Goal: Transaction & Acquisition: Purchase product/service

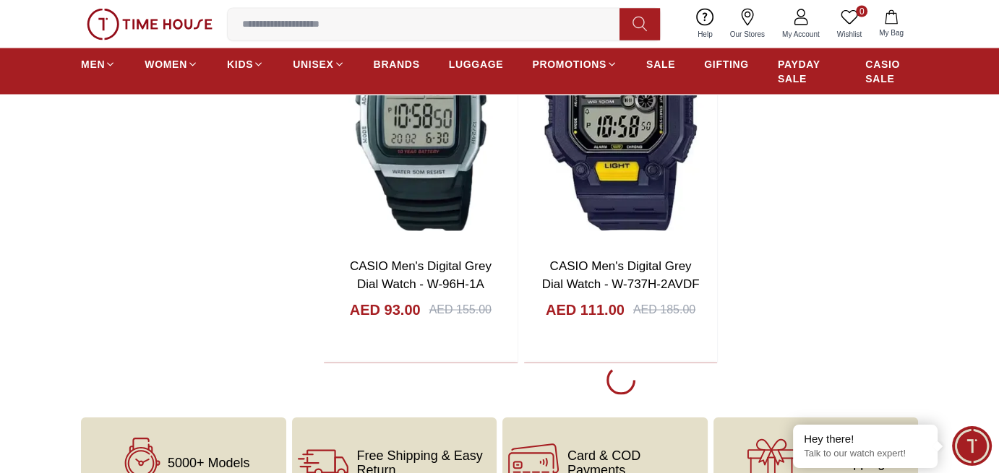
scroll to position [2819, 0]
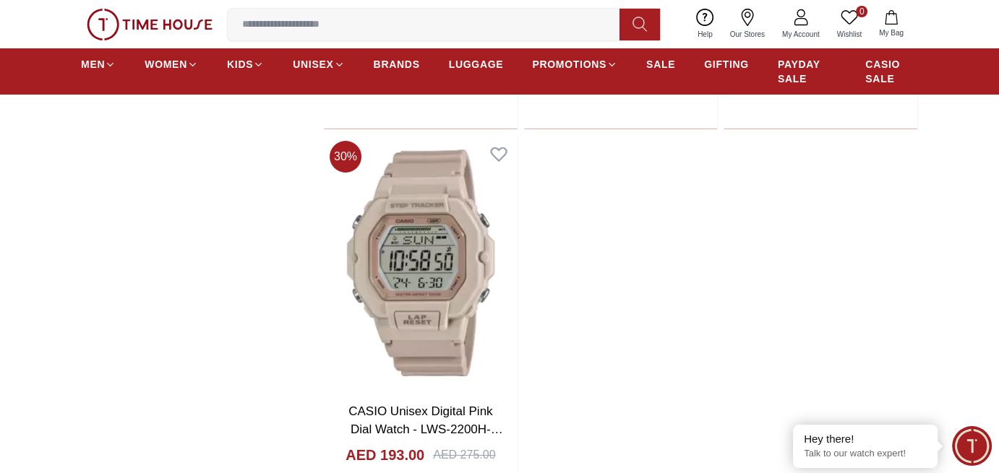
scroll to position [5348, 0]
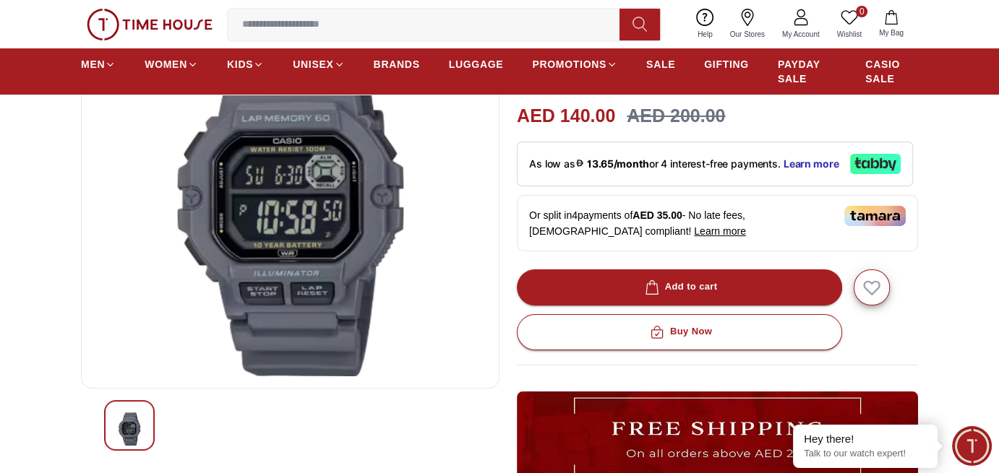
scroll to position [145, 0]
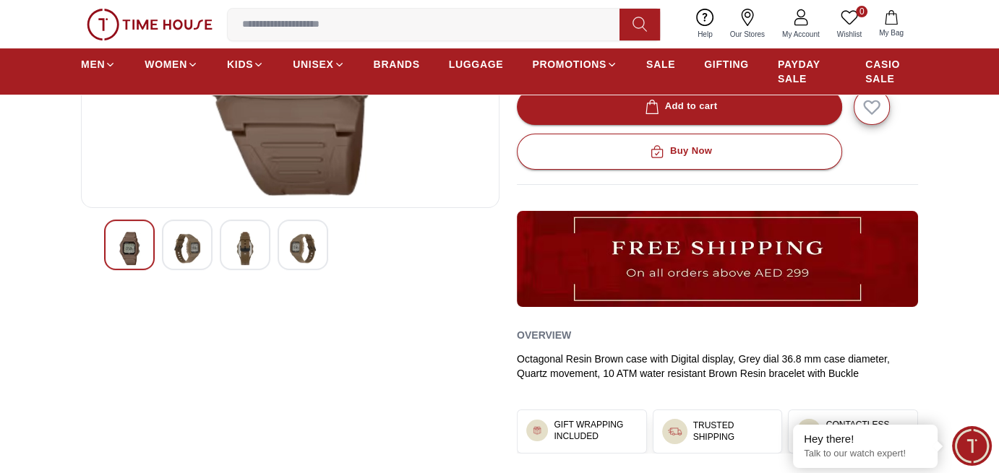
scroll to position [361, 0]
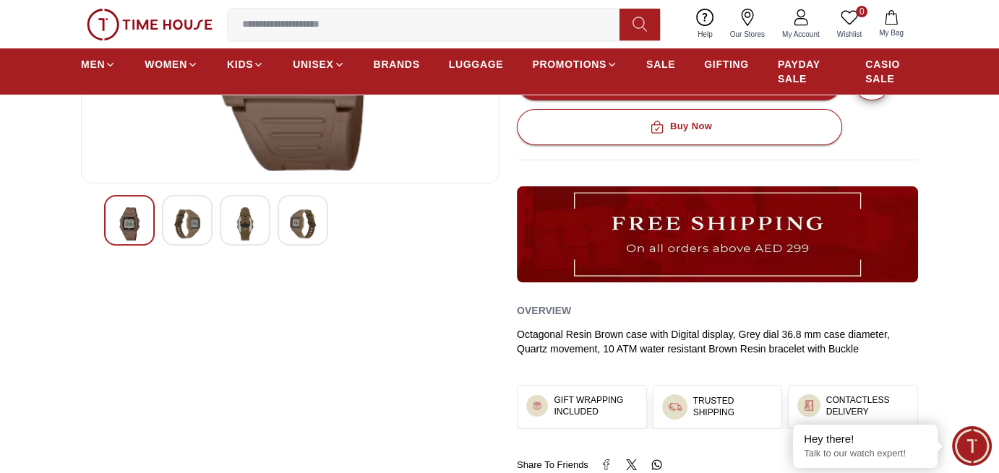
click at [198, 230] on img at bounding box center [187, 223] width 26 height 33
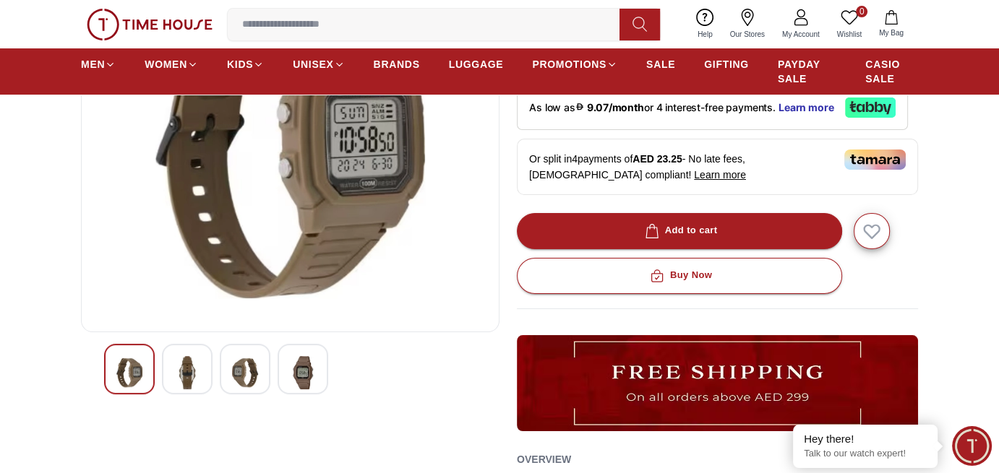
scroll to position [217, 0]
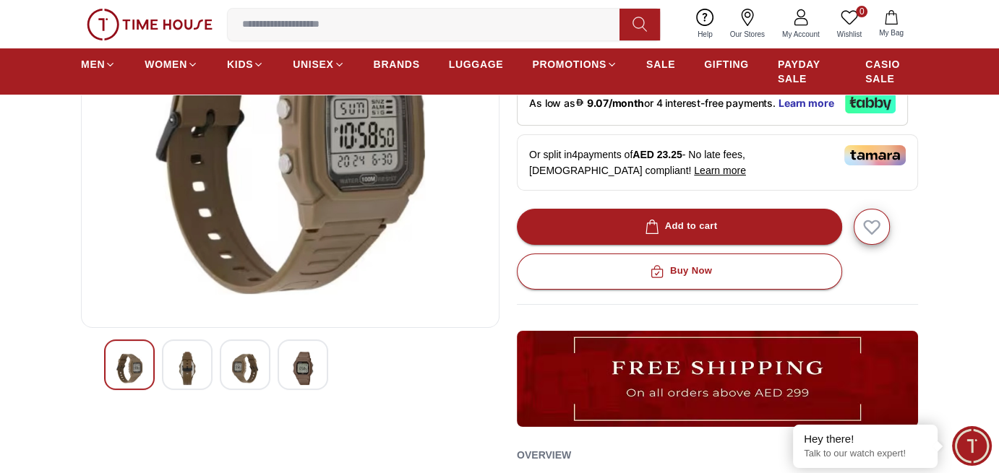
click at [238, 367] on img at bounding box center [245, 368] width 26 height 33
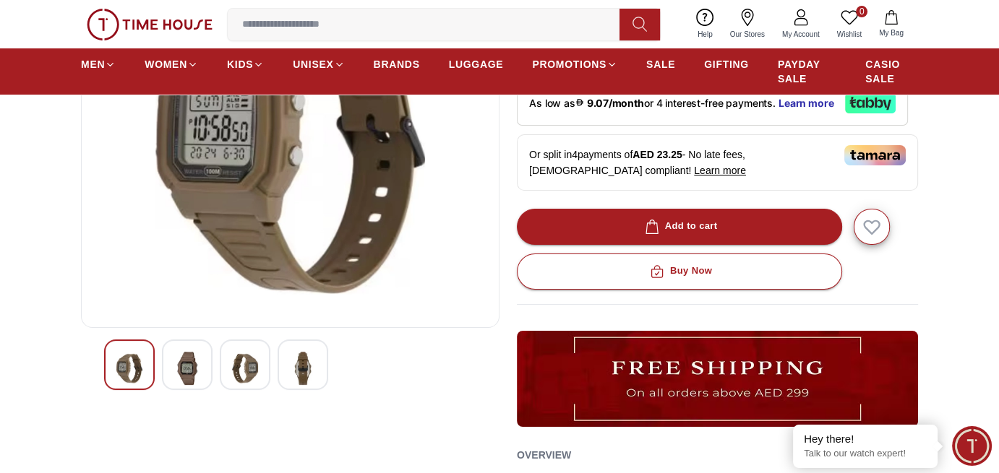
click at [307, 380] on img at bounding box center [303, 368] width 26 height 33
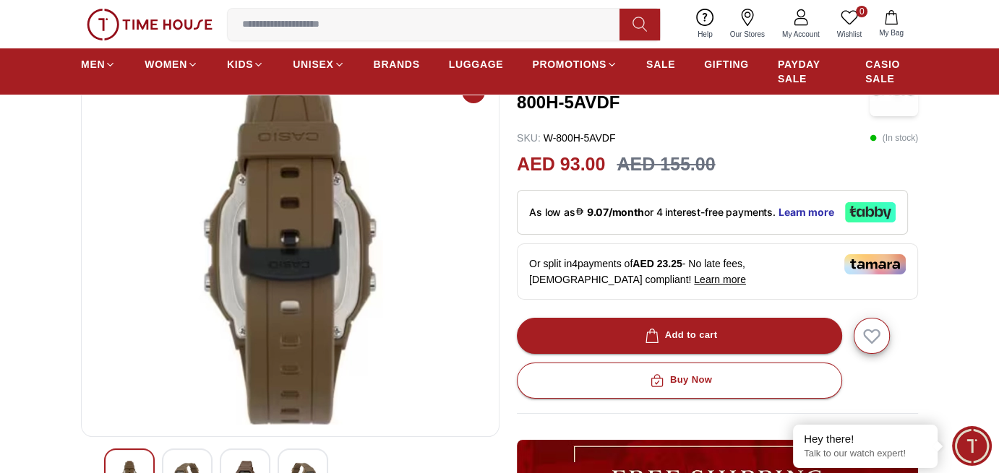
scroll to position [72, 0]
